Goal: Transaction & Acquisition: Purchase product/service

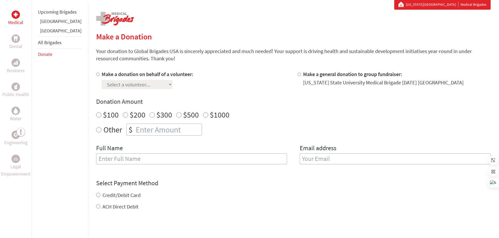
scroll to position [104, 0]
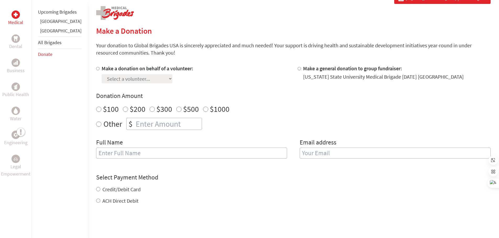
click at [96, 68] on input "Make a donation on behalf of a volunteer:" at bounding box center [97, 68] width 3 height 3
radio input "true"
click at [160, 79] on select "Select a volunteer... [PERSON_NAME] [PERSON_NAME] [PERSON_NAME] [PERSON_NAME] […" at bounding box center [137, 78] width 71 height 9
select select "EC0A0098-910F-11F0-9E6E-42010A400005"
click at [102, 74] on select "Select a volunteer... [PERSON_NAME] [PERSON_NAME] [PERSON_NAME] [PERSON_NAME] […" at bounding box center [137, 78] width 71 height 9
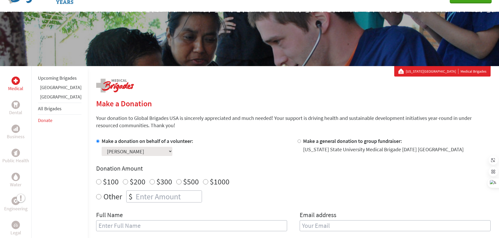
scroll to position [0, 0]
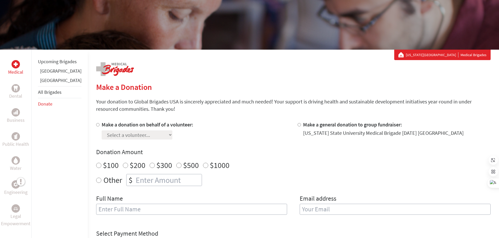
scroll to position [52, 0]
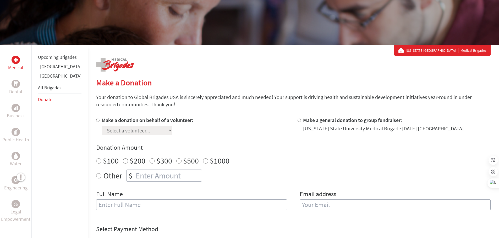
click at [123, 161] on input "$200" at bounding box center [125, 161] width 5 height 5
radio input "true"
click at [108, 112] on section "Make a Donation Your donation to Global Brigades USA is sincerely appreciated a…" at bounding box center [293, 210] width 394 height 265
click at [107, 116] on section "Make a Donation Your donation to Global Brigades USA is sincerely appreciated a…" at bounding box center [293, 210] width 394 height 265
click at [111, 119] on label "Make a donation on behalf of a volunteer:" at bounding box center [148, 120] width 92 height 7
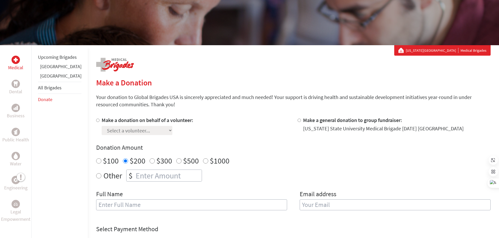
click at [99, 119] on input "Make a donation on behalf of a volunteer:" at bounding box center [97, 120] width 3 height 3
radio input "true"
click at [131, 128] on select "Select a volunteer... [PERSON_NAME] [PERSON_NAME] [PERSON_NAME] [PERSON_NAME] […" at bounding box center [137, 130] width 71 height 9
select select "EC0A0098-910F-11F0-9E6E-42010A400005"
click at [102, 126] on select "Select a volunteer... [PERSON_NAME] [PERSON_NAME] [PERSON_NAME] [PERSON_NAME] […" at bounding box center [137, 130] width 71 height 9
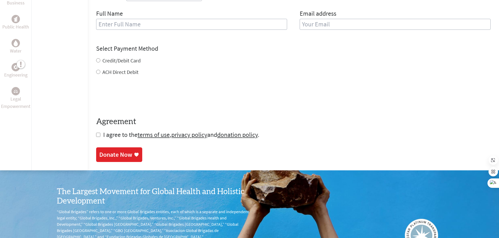
scroll to position [236, 0]
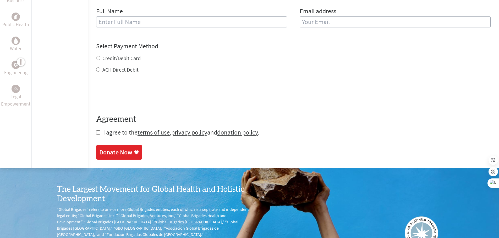
click at [96, 133] on input "checkbox" at bounding box center [98, 133] width 4 height 4
checkbox input "true"
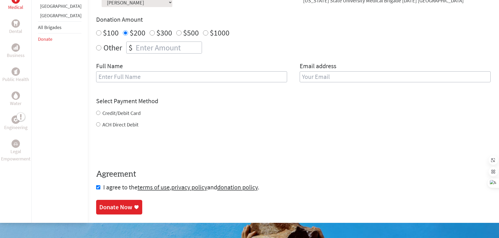
scroll to position [131, 0]
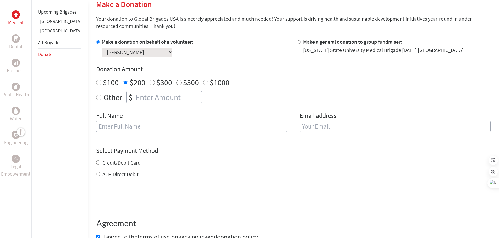
click at [128, 127] on input "text" at bounding box center [191, 126] width 191 height 11
click at [366, 127] on input "email" at bounding box center [394, 126] width 191 height 11
click at [171, 126] on input "text" at bounding box center [191, 126] width 191 height 11
click at [148, 131] on input "text" at bounding box center [191, 126] width 191 height 11
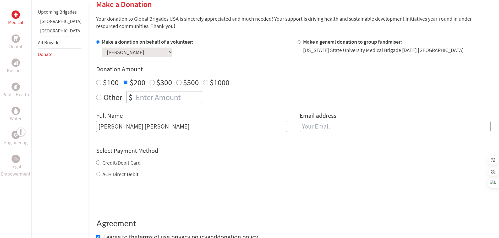
type input "Ana María Alarcón Delgado"
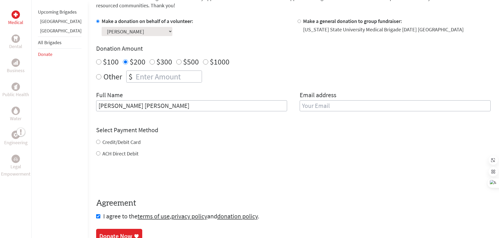
scroll to position [209, 0]
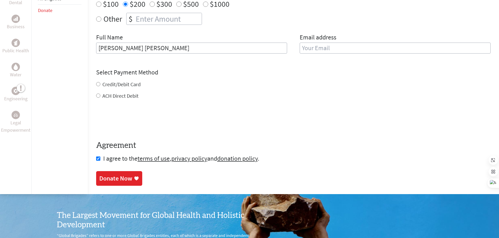
click at [102, 85] on label "Credit/Debit Card" at bounding box center [121, 84] width 38 height 7
click at [100, 85] on input "Credit/Debit Card" at bounding box center [98, 84] width 4 height 4
radio input "true"
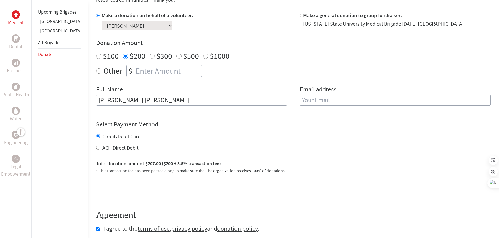
scroll to position [157, 0]
click at [306, 101] on input "email" at bounding box center [394, 100] width 191 height 11
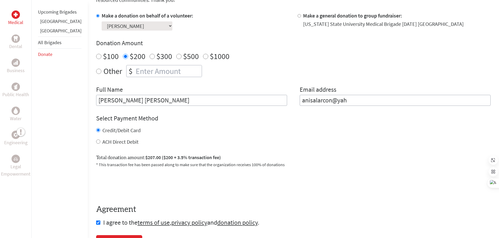
click at [351, 100] on input "anisalarcon@yah" at bounding box center [394, 100] width 191 height 11
type input "anisalarcon@yahoo.es"
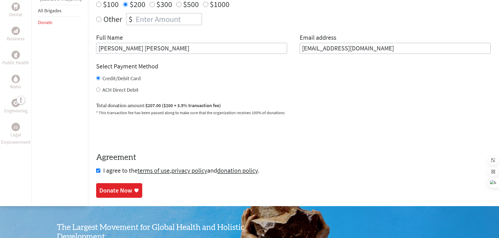
scroll to position [209, 0]
click at [121, 193] on div "Donate Now" at bounding box center [119, 191] width 40 height 8
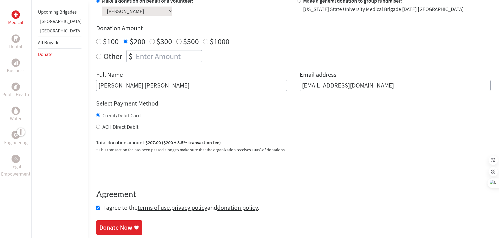
scroll to position [183, 0]
